Goal: Transaction & Acquisition: Purchase product/service

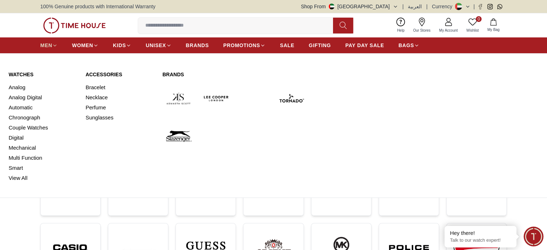
click at [46, 44] on span "MEN" at bounding box center [46, 45] width 12 height 7
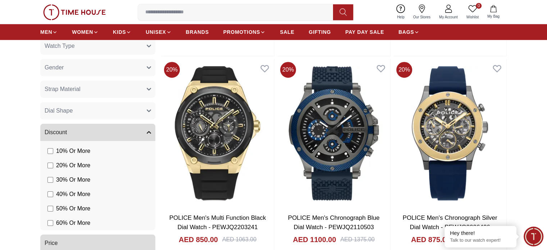
scroll to position [576, 0]
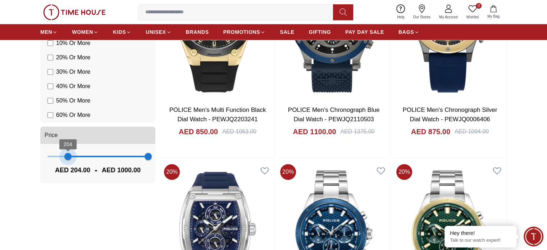
type input "***"
drag, startPoint x: 49, startPoint y: 156, endPoint x: 68, endPoint y: 159, distance: 19.8
click at [68, 159] on span "208" at bounding box center [68, 156] width 7 height 7
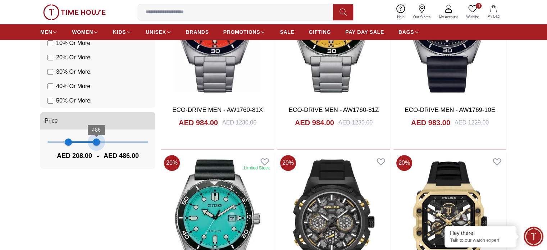
drag, startPoint x: 149, startPoint y: 157, endPoint x: 96, endPoint y: 159, distance: 52.6
click at [96, 159] on div "208 486 AED 208.00 - AED 486.00" at bounding box center [97, 149] width 115 height 39
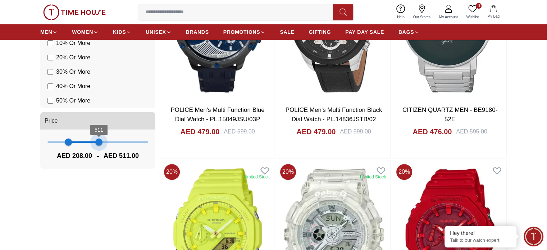
drag, startPoint x: 96, startPoint y: 145, endPoint x: 99, endPoint y: 148, distance: 4.6
click at [99, 146] on span "511" at bounding box center [98, 142] width 7 height 7
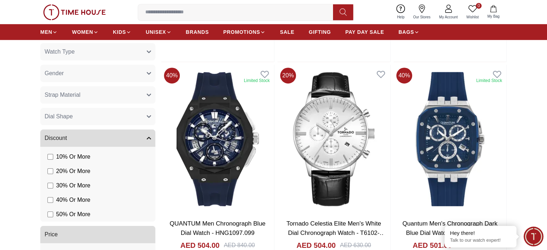
scroll to position [432, 0]
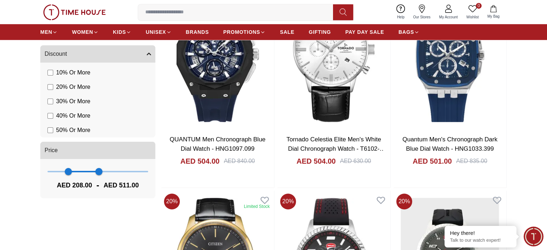
scroll to position [540, 0]
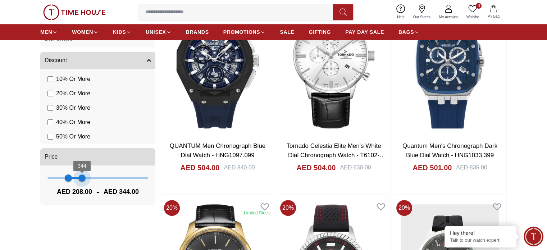
type input "***"
drag, startPoint x: 99, startPoint y: 178, endPoint x: 83, endPoint y: 191, distance: 20.0
click at [83, 191] on div "208 358 AED 208.00 - AED 358.00" at bounding box center [97, 184] width 115 height 39
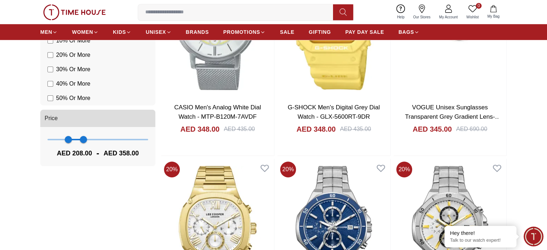
scroll to position [612, 0]
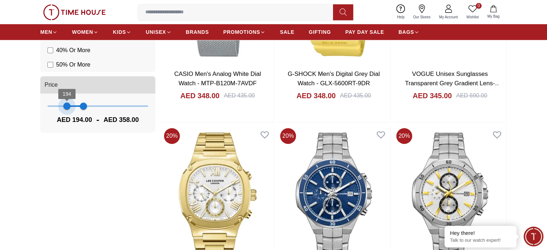
type input "***"
click at [68, 108] on span "204" at bounding box center [67, 106] width 7 height 7
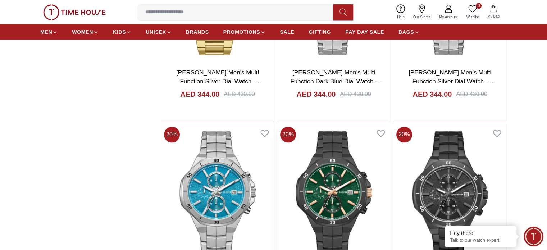
scroll to position [899, 0]
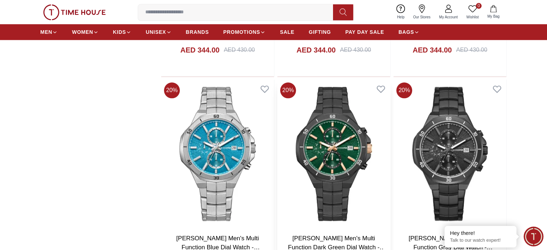
scroll to position [756, 0]
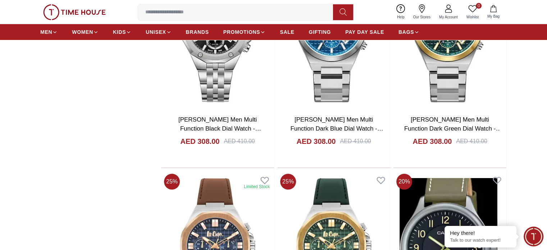
scroll to position [2876, 0]
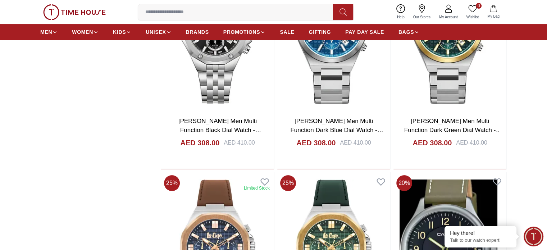
scroll to position [2696, 0]
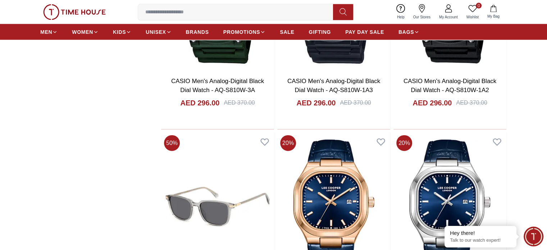
scroll to position [4423, 0]
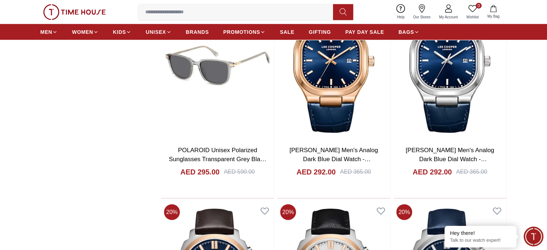
scroll to position [4531, 0]
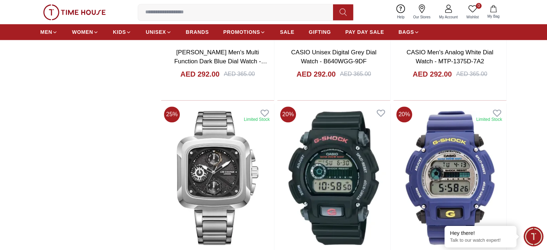
scroll to position [6366, 0]
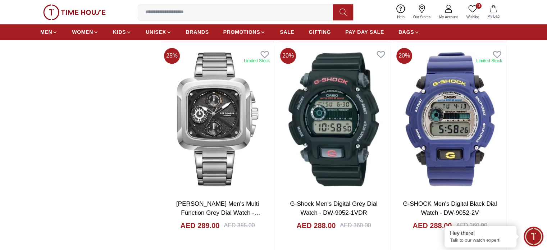
scroll to position [6654, 0]
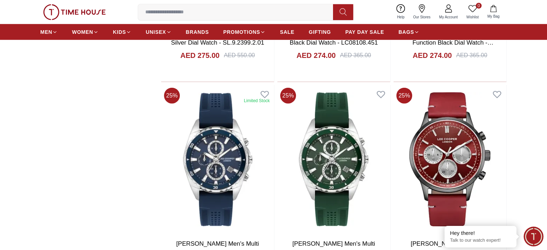
scroll to position [7589, 0]
